Goal: Task Accomplishment & Management: Complete application form

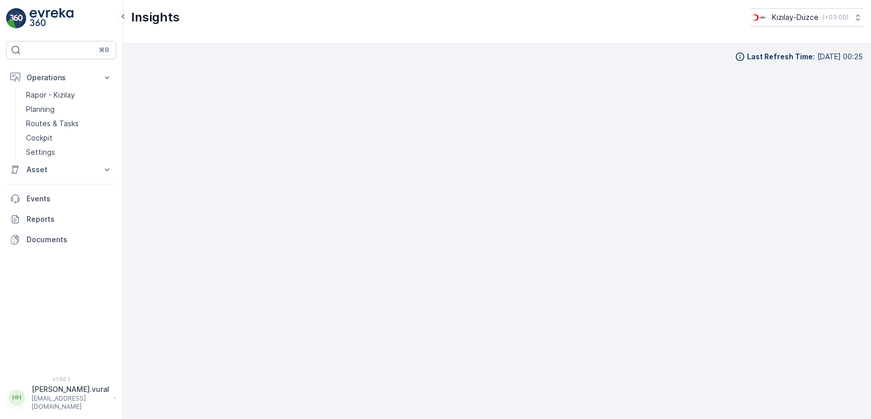
click at [87, 121] on link "Routes & Tasks" at bounding box center [69, 123] width 94 height 14
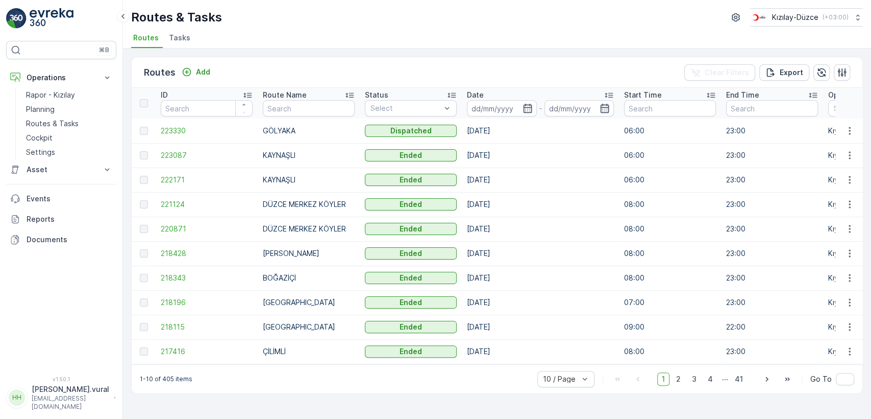
click at [69, 394] on p "hasan.vural" at bounding box center [71, 389] width 78 height 10
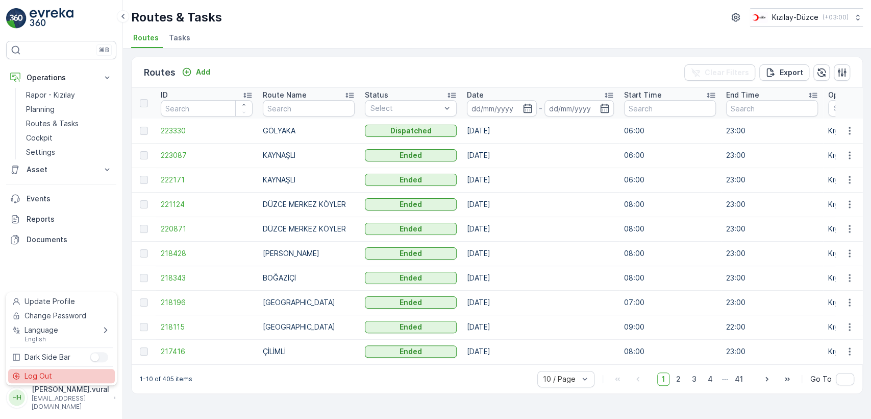
click at [69, 376] on div "Log Out" at bounding box center [61, 376] width 107 height 14
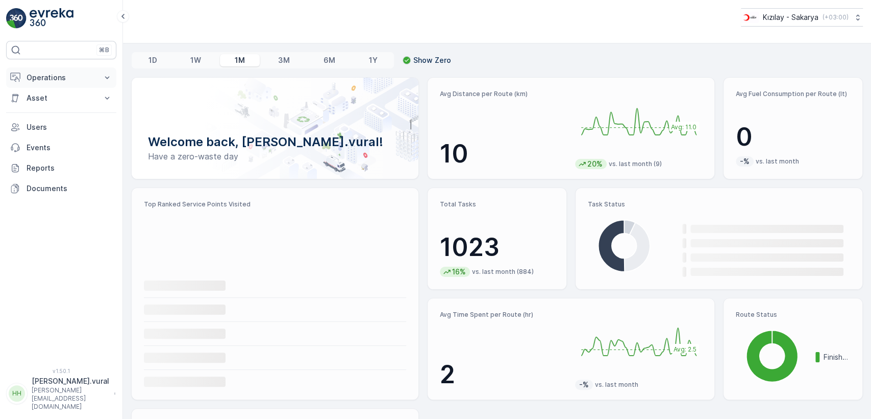
click at [65, 75] on p "Operations" at bounding box center [61, 77] width 69 height 10
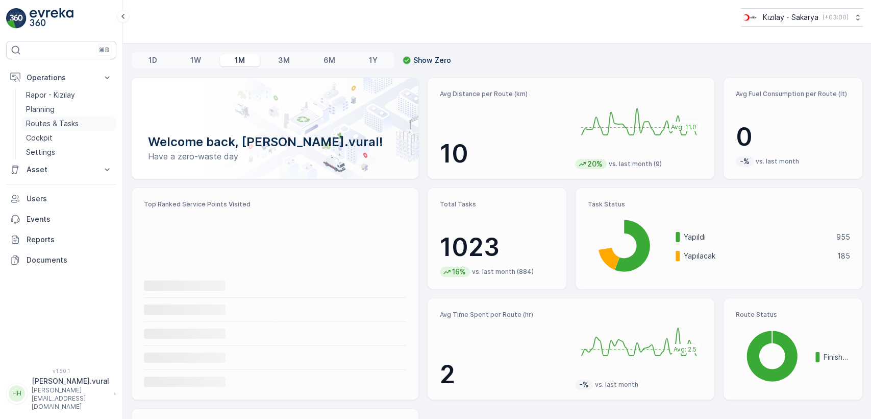
click at [89, 119] on link "Routes & Tasks" at bounding box center [69, 123] width 94 height 14
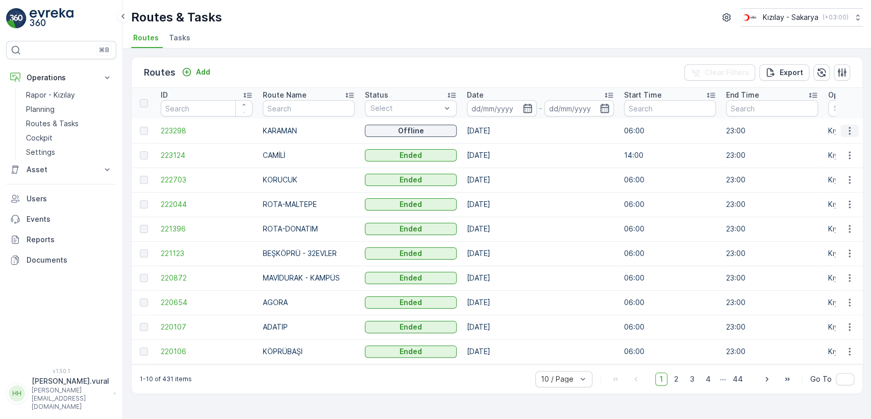
click at [848, 129] on icon "button" at bounding box center [850, 131] width 10 height 10
click at [842, 141] on span "See More Details" at bounding box center [825, 146] width 59 height 10
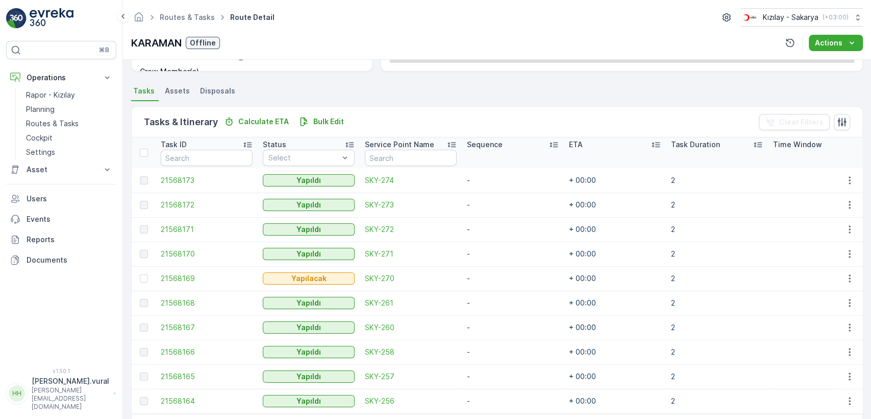
scroll to position [242, 0]
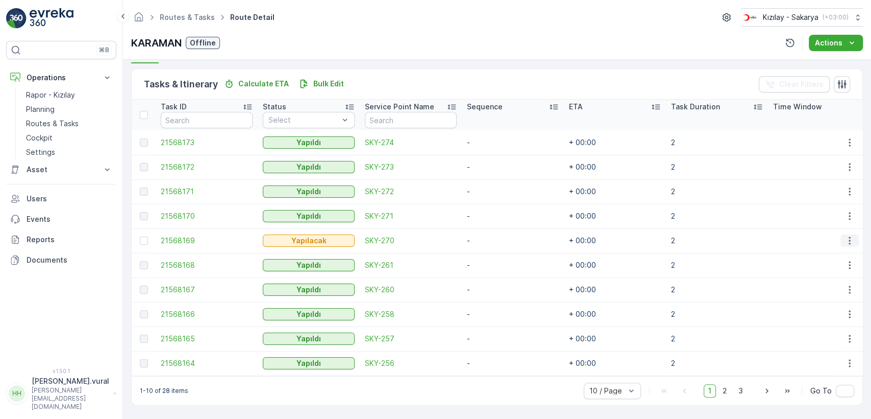
click at [846, 238] on icon "button" at bounding box center [850, 240] width 10 height 10
click at [824, 308] on div "Delete" at bounding box center [833, 313] width 77 height 14
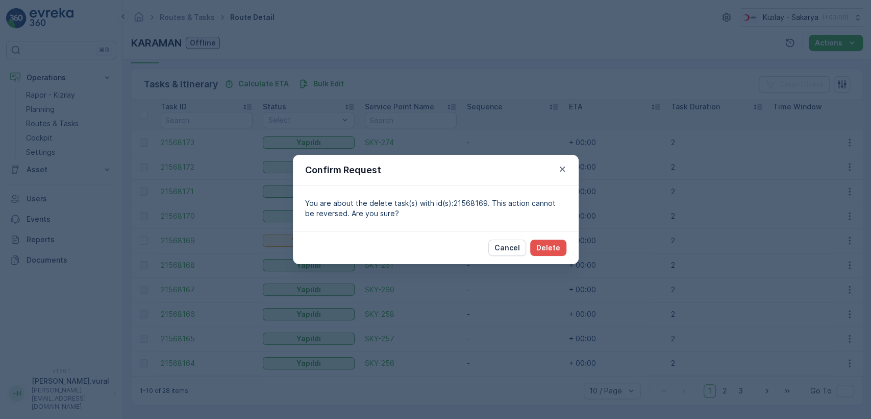
click at [544, 232] on div "Cancel Delete" at bounding box center [436, 247] width 286 height 33
click at [548, 246] on p "Delete" at bounding box center [549, 247] width 24 height 10
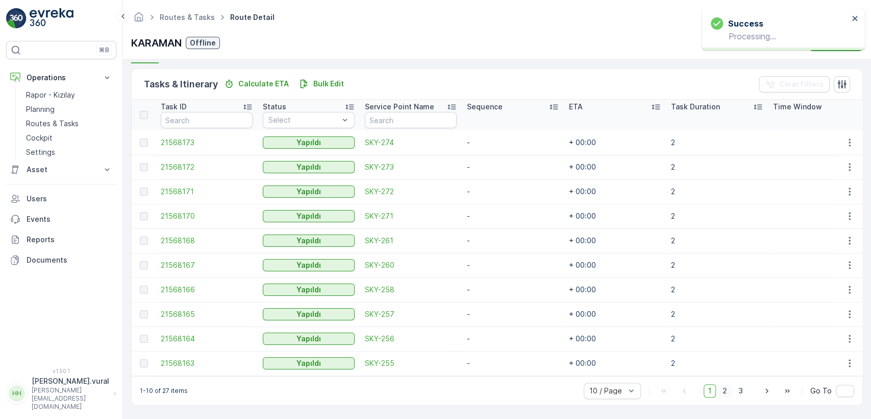
click at [723, 392] on span "2" at bounding box center [725, 390] width 14 height 13
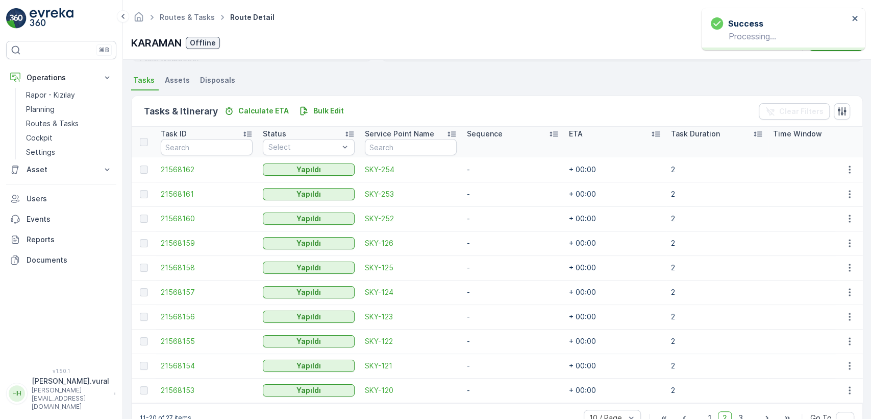
scroll to position [242, 0]
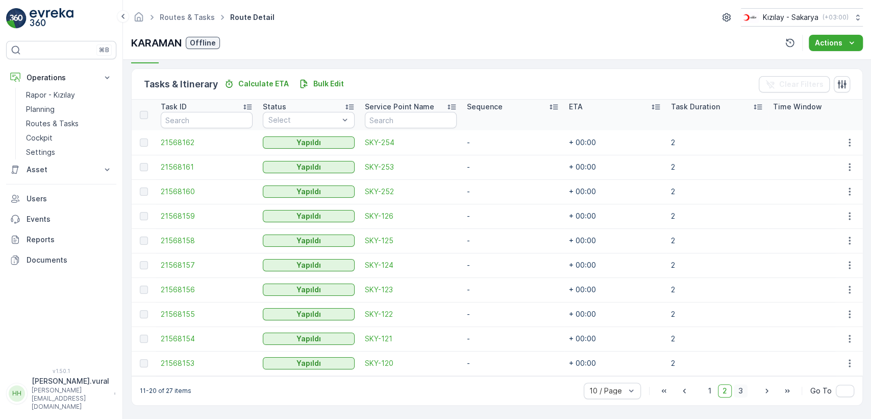
click at [739, 396] on span "3" at bounding box center [741, 390] width 14 height 13
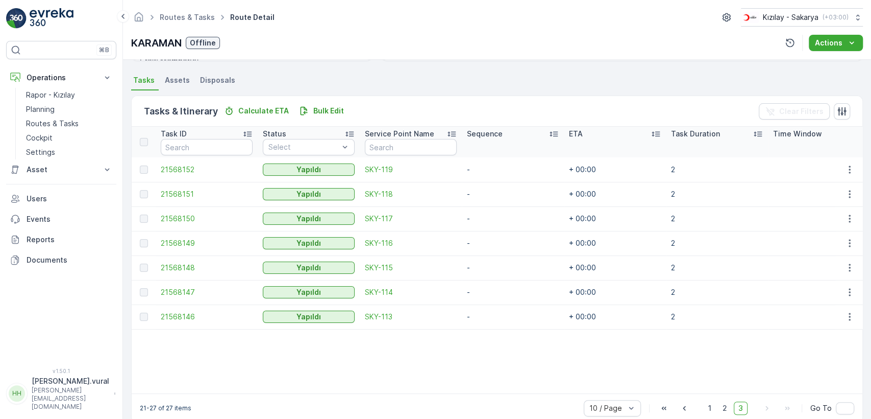
scroll to position [233, 0]
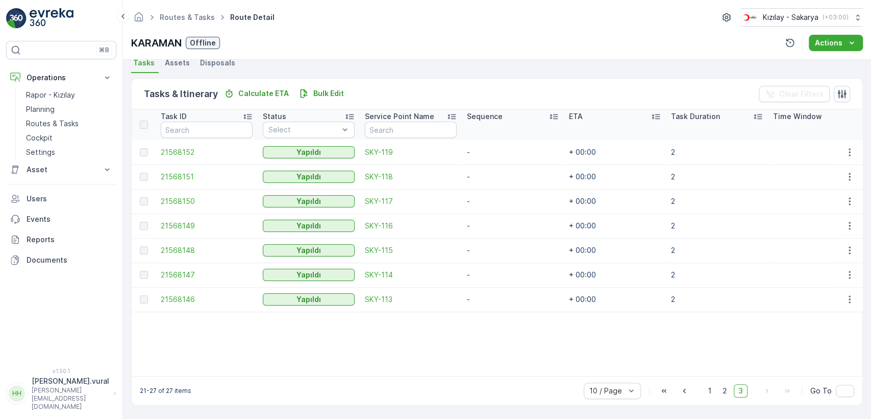
click at [726, 382] on div "10 / Page 1 2 3 Go To" at bounding box center [719, 390] width 271 height 16
click at [724, 386] on span "2" at bounding box center [725, 390] width 14 height 13
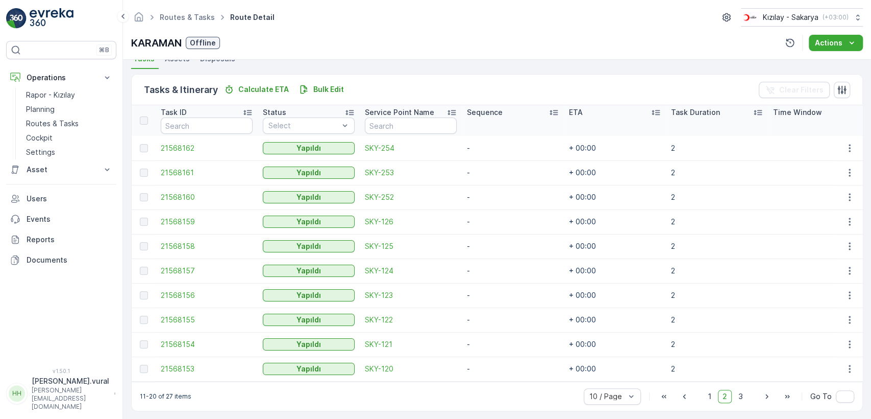
scroll to position [242, 0]
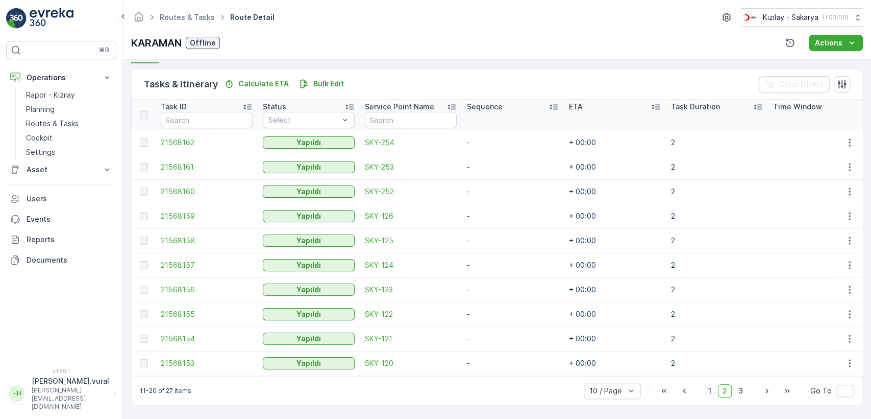
click at [711, 387] on span "1" at bounding box center [710, 390] width 12 height 13
click at [37, 126] on p "Routes & Tasks" at bounding box center [52, 123] width 53 height 10
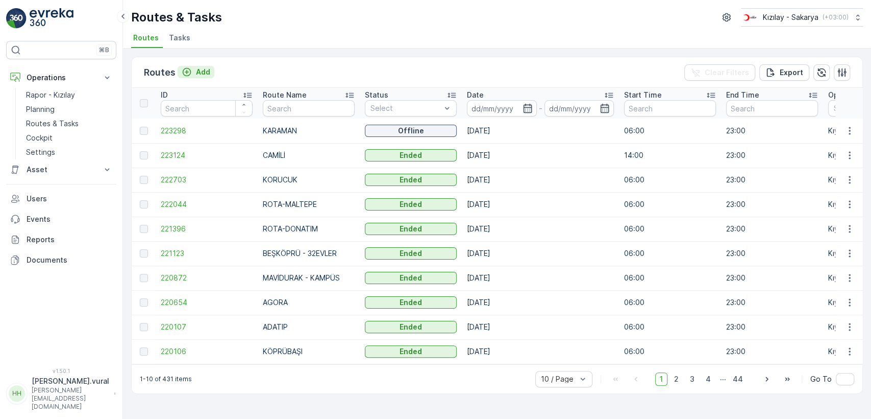
click at [202, 73] on p "Add" at bounding box center [203, 72] width 14 height 10
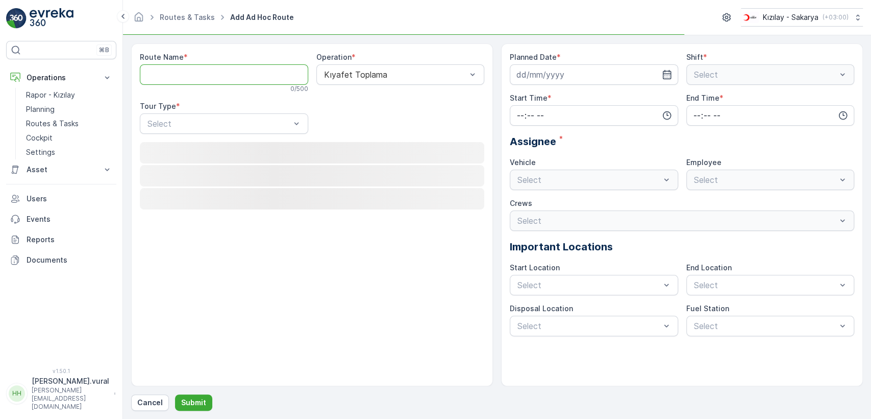
click at [202, 73] on Name "Route Name" at bounding box center [224, 74] width 168 height 20
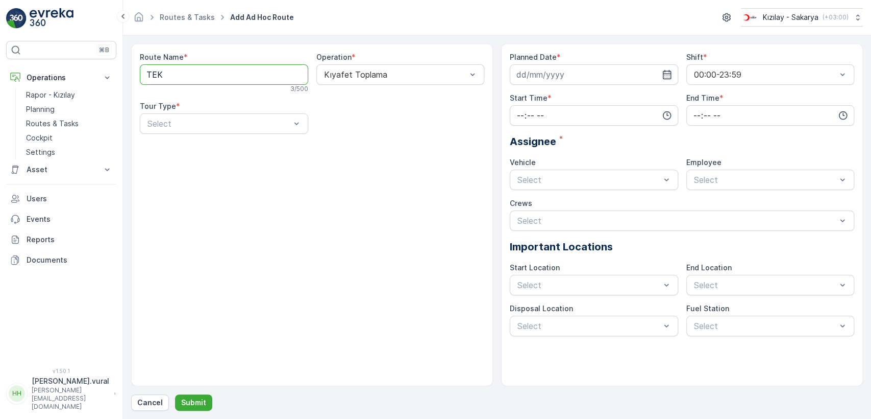
type Name "TEKELER"
click at [198, 135] on div "Route Name * [PERSON_NAME] 7 / 500 Operation * Kıyafet Toplama Tour Type * 2 re…" at bounding box center [312, 97] width 345 height 90
click at [200, 141] on div "Static" at bounding box center [224, 148] width 168 height 17
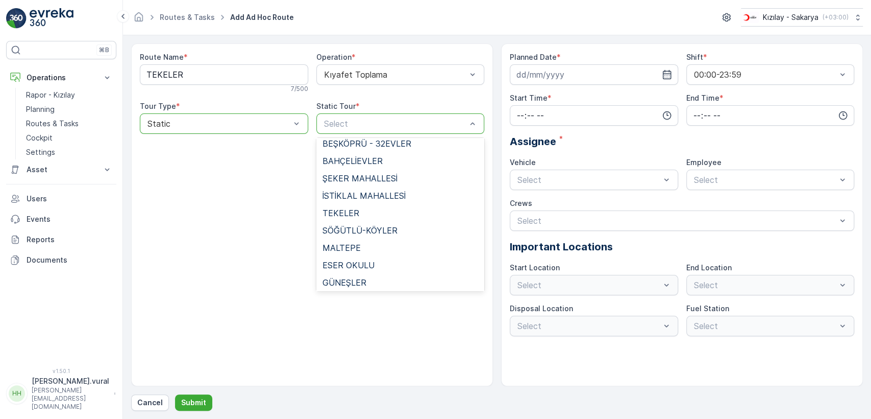
scroll to position [736, 0]
click at [352, 207] on span "TEKELER" at bounding box center [341, 211] width 37 height 9
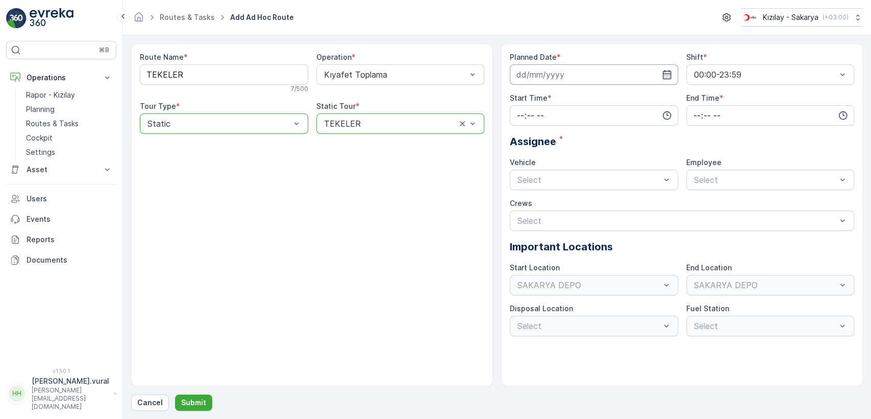
click at [590, 71] on input at bounding box center [594, 74] width 168 height 20
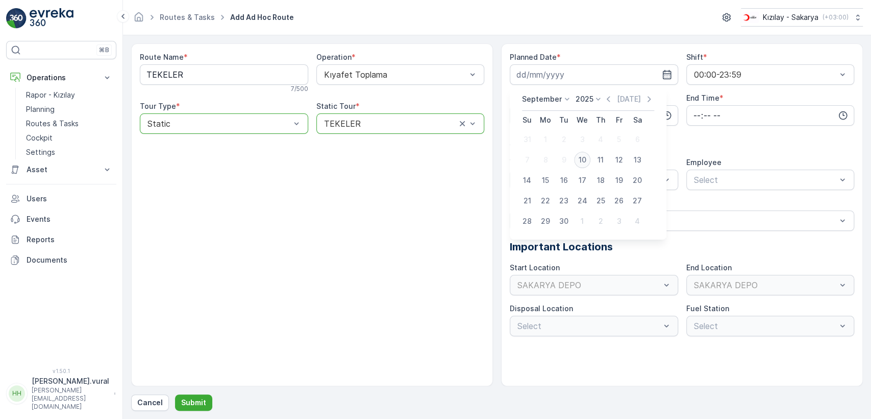
click at [578, 159] on div "10" at bounding box center [582, 160] width 16 height 16
type input "[DATE]"
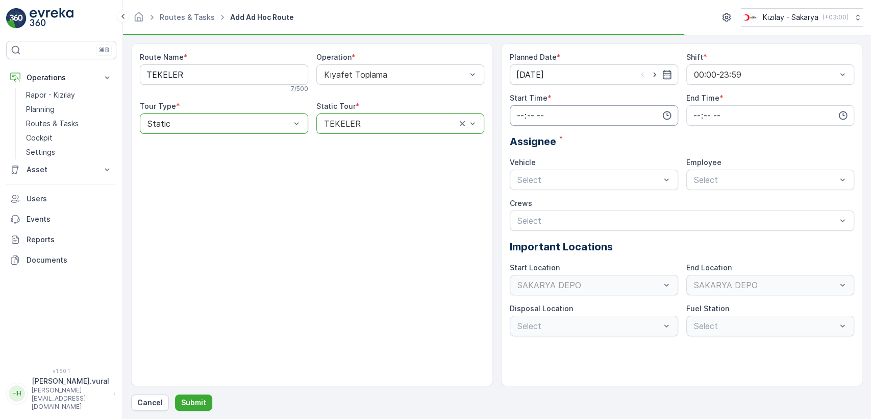
click at [540, 119] on input "time" at bounding box center [594, 115] width 168 height 20
click at [521, 213] on div "13" at bounding box center [520, 207] width 17 height 14
click at [520, 217] on span "14" at bounding box center [520, 218] width 8 height 10
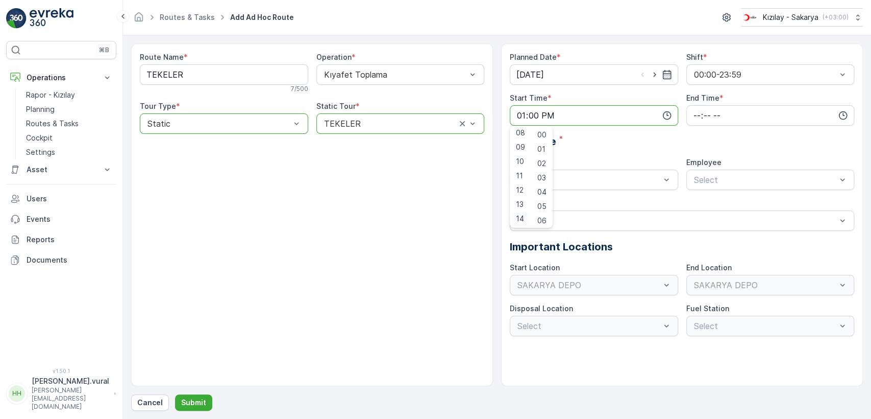
type input "14:00"
click at [605, 160] on div "Vehicle" at bounding box center [594, 162] width 168 height 10
click at [545, 220] on div "06 ECH 422 Busy" at bounding box center [594, 221] width 156 height 9
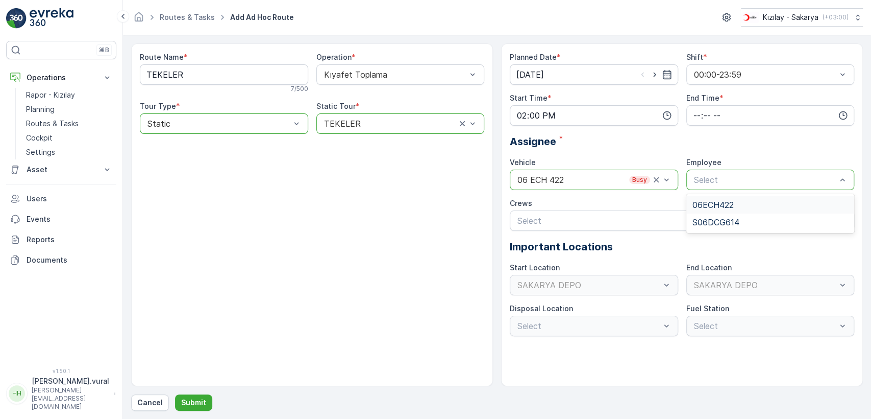
click at [701, 205] on span "06ECH422" at bounding box center [713, 204] width 41 height 9
click at [712, 119] on input "time" at bounding box center [771, 115] width 168 height 20
click at [696, 217] on span "23" at bounding box center [697, 218] width 8 height 10
type input "23:00"
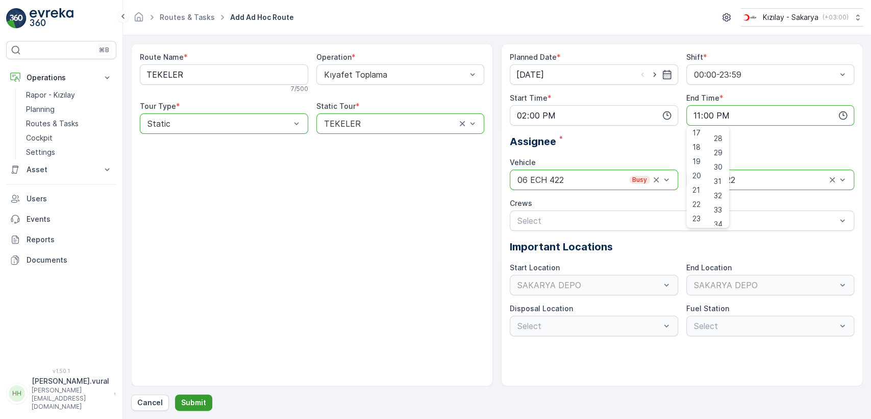
drag, startPoint x: 209, startPoint y: 393, endPoint x: 206, endPoint y: 397, distance: 5.5
click at [208, 393] on div "Route Name * TEKELER 7 / 500 Operation * Kıyafet Toplama Tour Type * option Sta…" at bounding box center [497, 226] width 732 height 367
click at [204, 400] on button "Submit" at bounding box center [193, 402] width 37 height 16
